Goal: Information Seeking & Learning: Learn about a topic

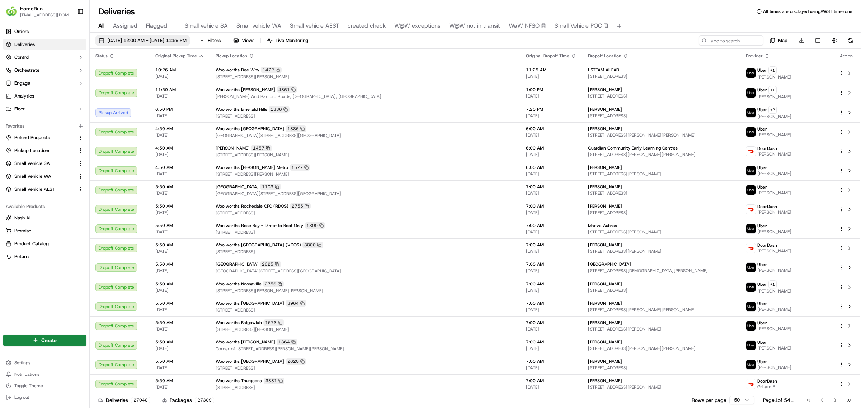
click at [151, 38] on span "[DATE] 12:00 AM - [DATE] 11:59 PM" at bounding box center [146, 40] width 79 height 6
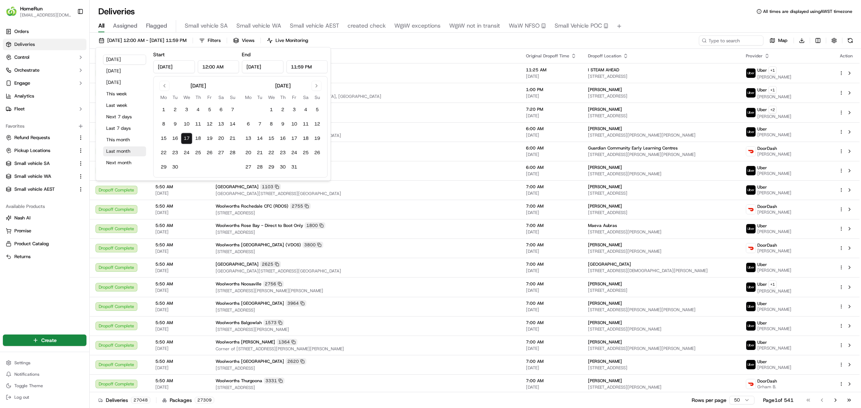
click at [113, 151] on button "Last month" at bounding box center [124, 151] width 43 height 10
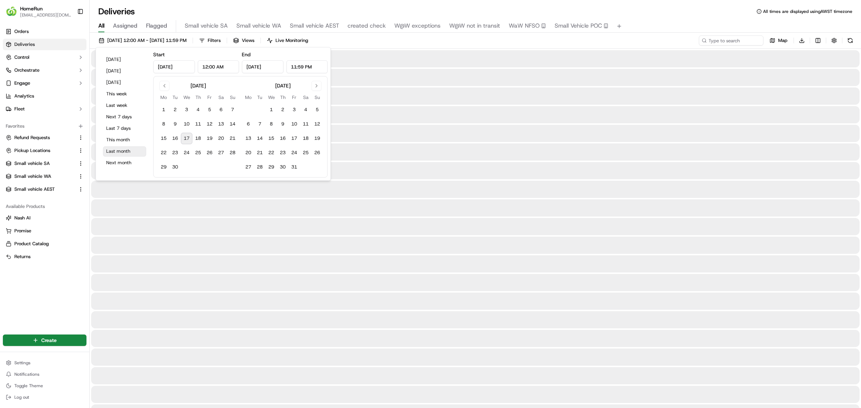
type input "[DATE]"
click at [374, 41] on div "[DATE] 12:00 AM - [DATE] 11:59 PM Filters Views Live Monitoring Map Download" at bounding box center [475, 42] width 771 height 13
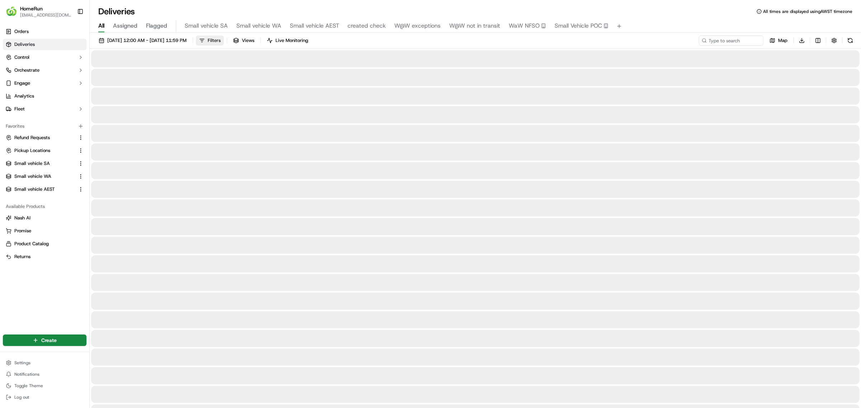
click at [224, 38] on button "Filters" at bounding box center [210, 41] width 28 height 10
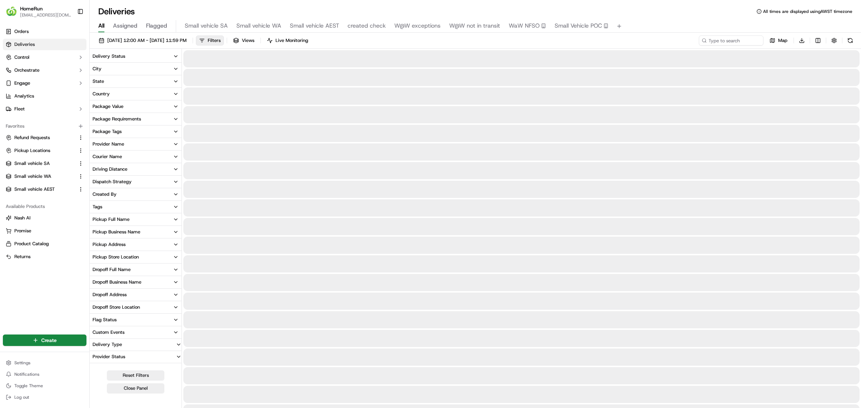
click at [99, 207] on div "Tags" at bounding box center [98, 207] width 10 height 6
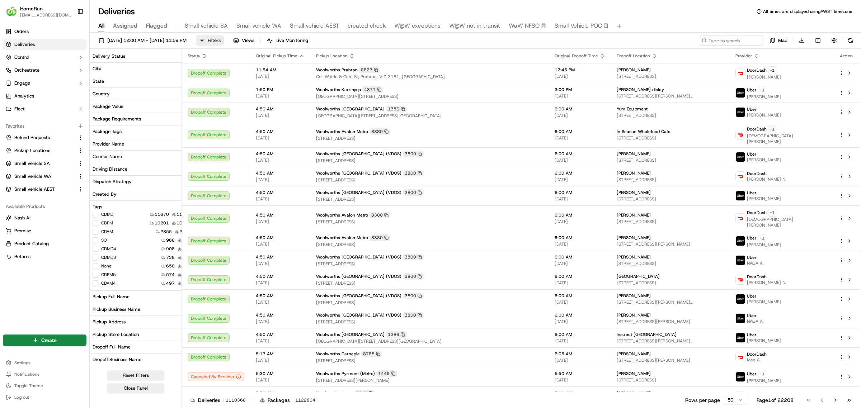
scroll to position [119, 0]
click at [95, 278] on button "MIV" at bounding box center [96, 277] width 6 height 6
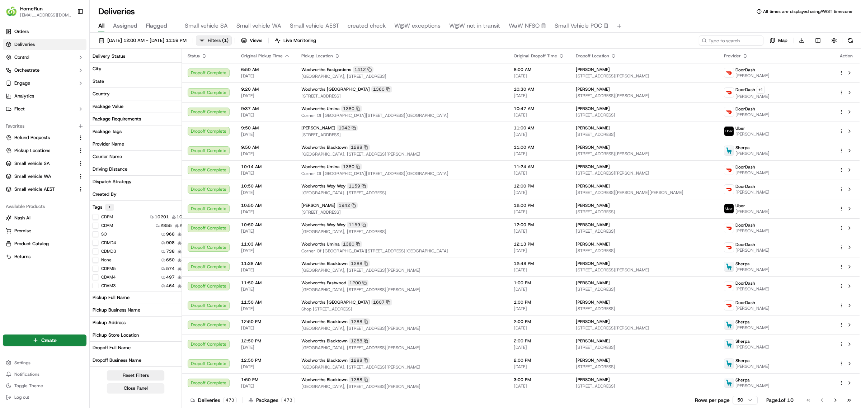
click at [133, 326] on button "Close Panel" at bounding box center [135, 389] width 57 height 10
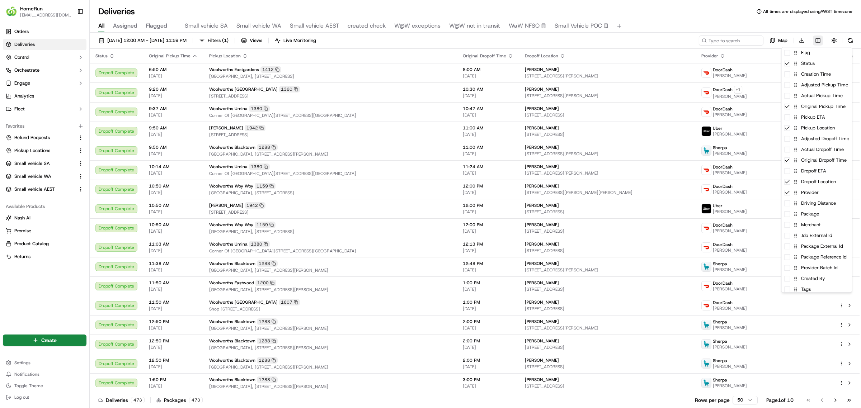
click at [688, 41] on html "HomeRun [EMAIL_ADDRESS][DOMAIN_NAME] Toggle Sidebar Orders Deliveries Control O…" at bounding box center [430, 204] width 861 height 408
click at [688, 20] on html "HomeRun [EMAIL_ADDRESS][DOMAIN_NAME] Toggle Sidebar Orders Deliveries Control O…" at bounding box center [430, 204] width 861 height 408
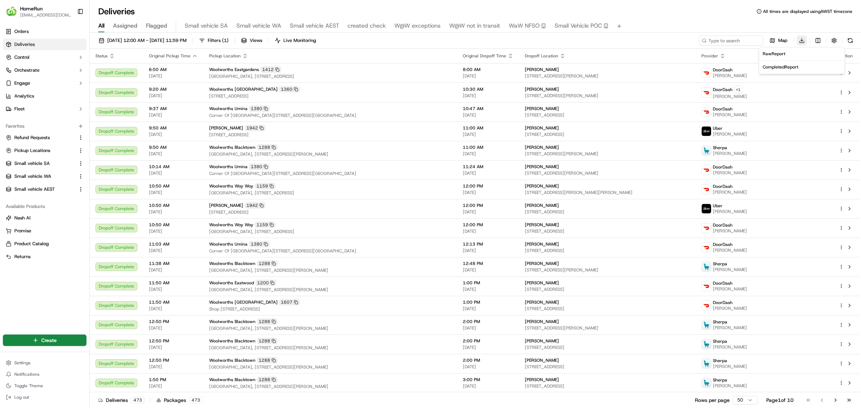
click at [688, 39] on html "HomeRun [EMAIL_ADDRESS][DOMAIN_NAME] Toggle Sidebar Orders Deliveries Control O…" at bounding box center [430, 204] width 861 height 408
click at [688, 51] on span "Raw Report" at bounding box center [774, 54] width 23 height 6
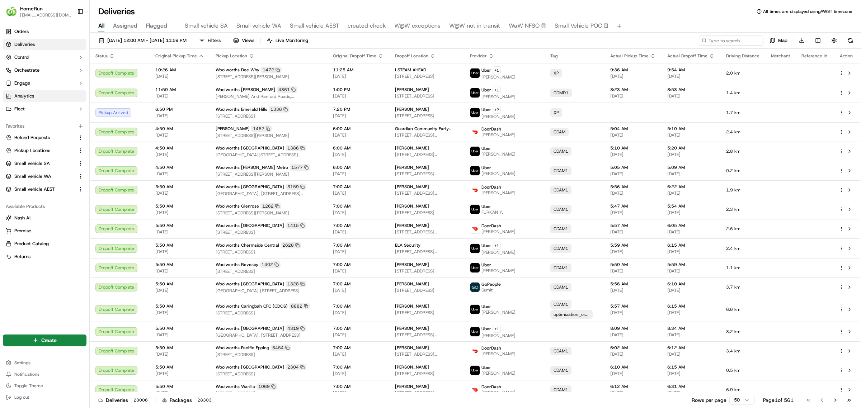
click at [18, 95] on span "Analytics" at bounding box center [24, 96] width 20 height 6
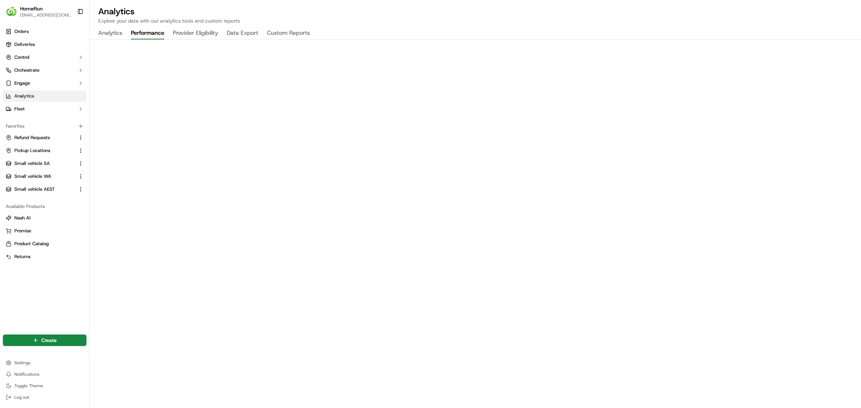
click at [145, 31] on button "Performance" at bounding box center [147, 33] width 33 height 12
click at [192, 29] on button "Provider Eligibility" at bounding box center [195, 33] width 45 height 12
click at [241, 30] on button "Data Export" at bounding box center [243, 33] width 32 height 12
click at [286, 30] on button "Custom Reports" at bounding box center [288, 33] width 43 height 12
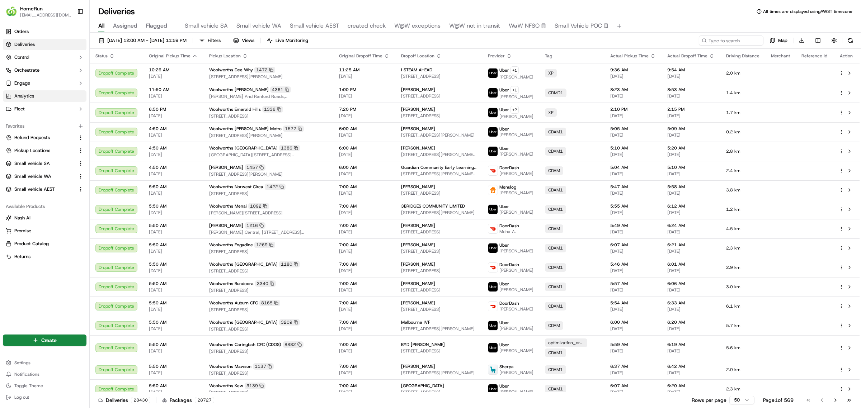
click at [24, 94] on span "Analytics" at bounding box center [24, 96] width 20 height 6
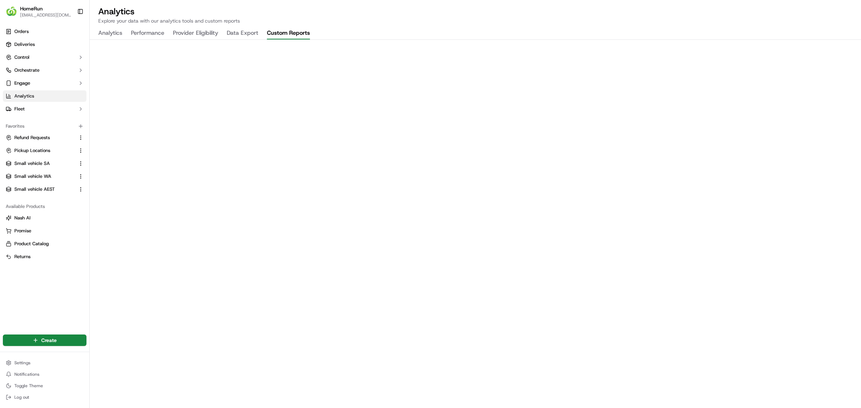
click at [288, 29] on button "Custom Reports" at bounding box center [288, 33] width 43 height 12
click at [246, 31] on button "Data Export" at bounding box center [243, 33] width 32 height 12
click at [24, 148] on span "Pickup Locations" at bounding box center [32, 150] width 36 height 6
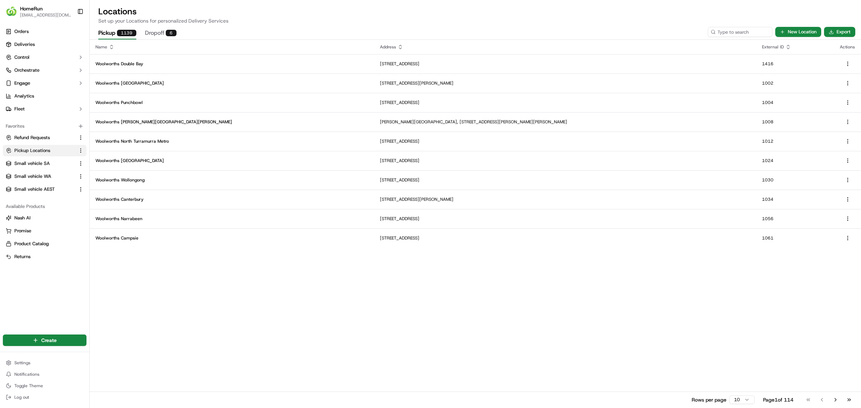
click at [152, 30] on button "Dropoff 6" at bounding box center [161, 33] width 32 height 12
click at [105, 29] on button "Pickup 1139" at bounding box center [117, 33] width 38 height 12
